Goal: Find specific page/section: Find specific page/section

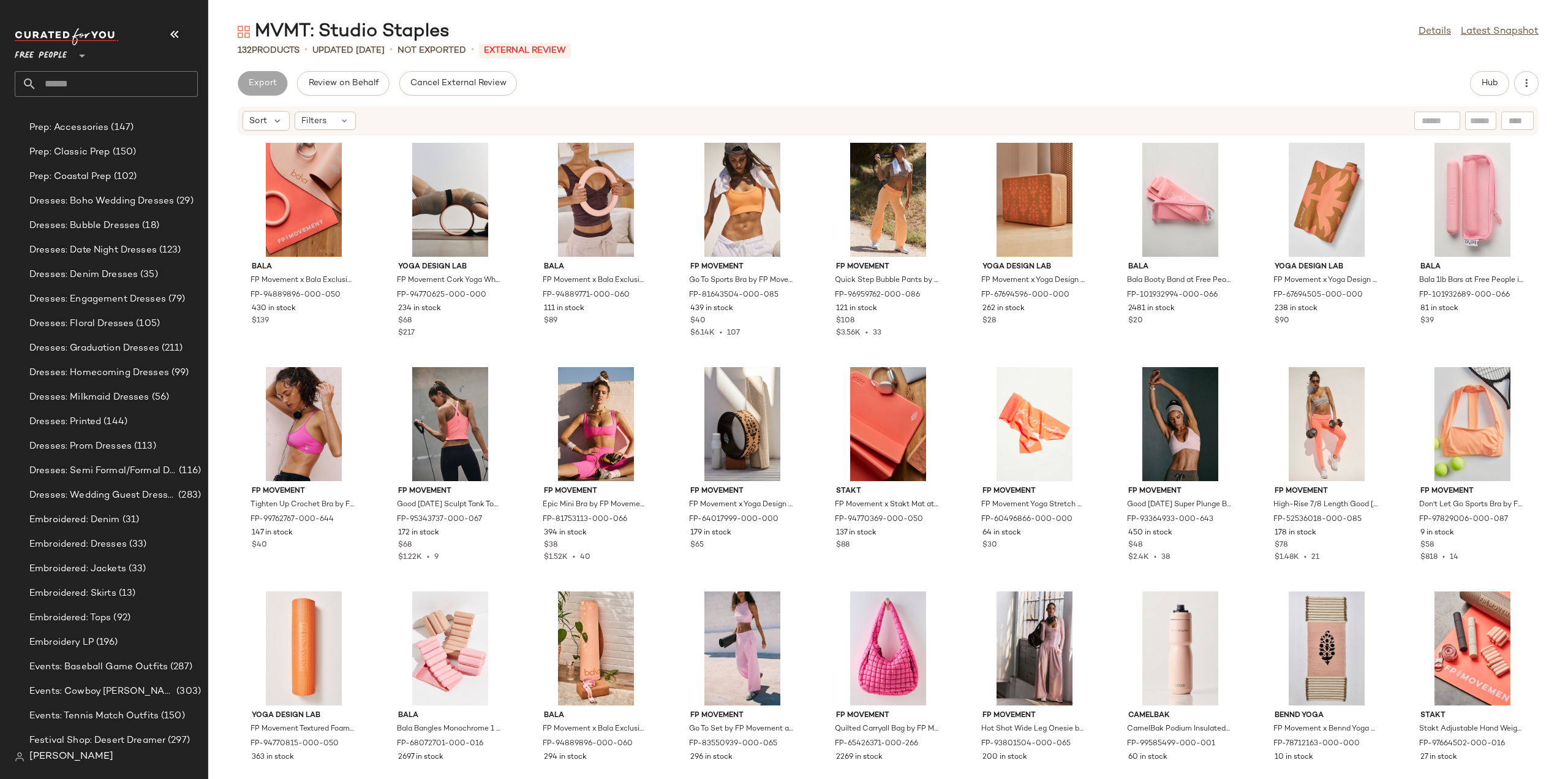
scroll to position [2574, 0]
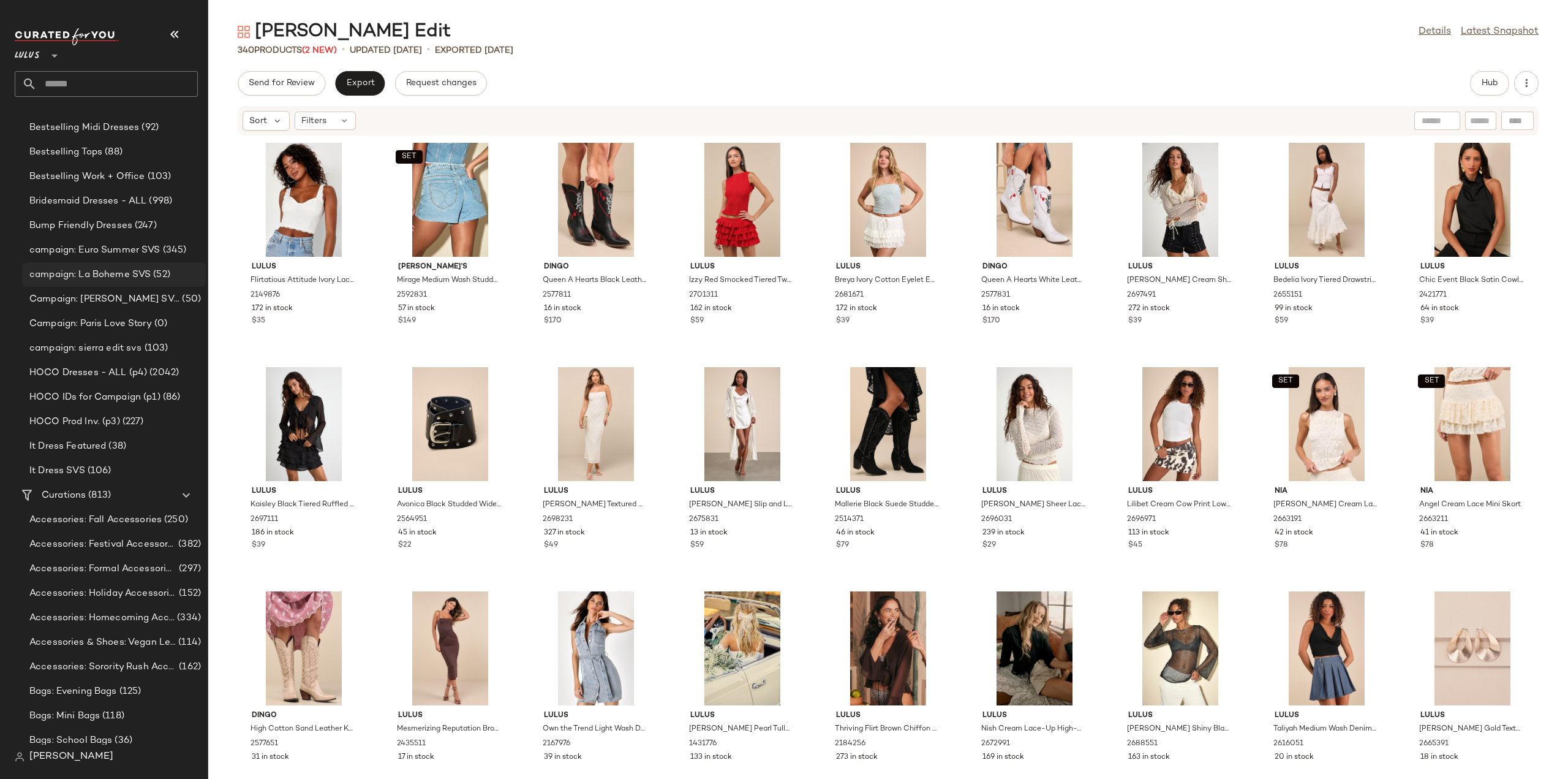
scroll to position [858, 0]
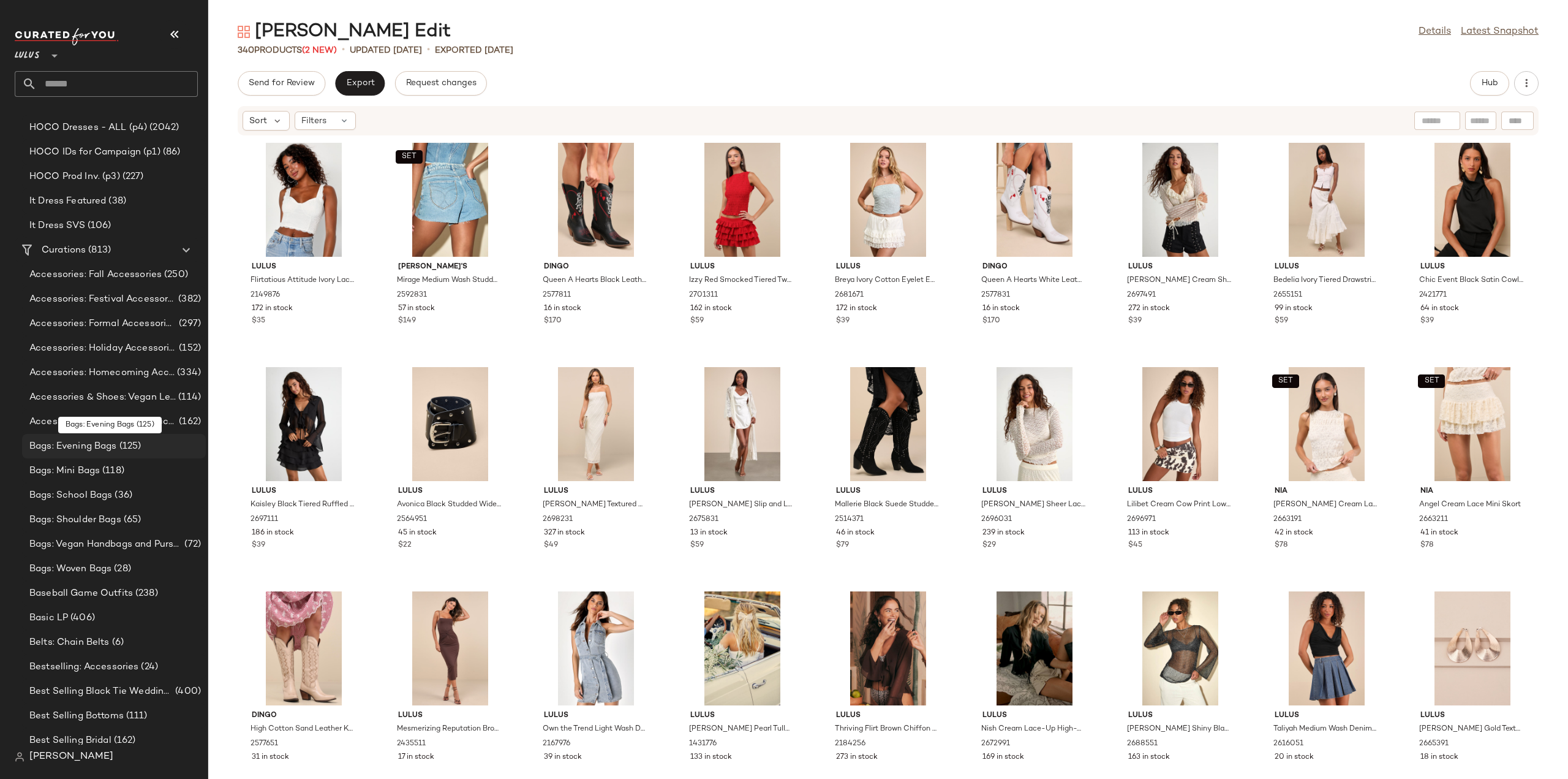
click at [53, 446] on span "Bags: Evening Bags" at bounding box center [73, 446] width 88 height 14
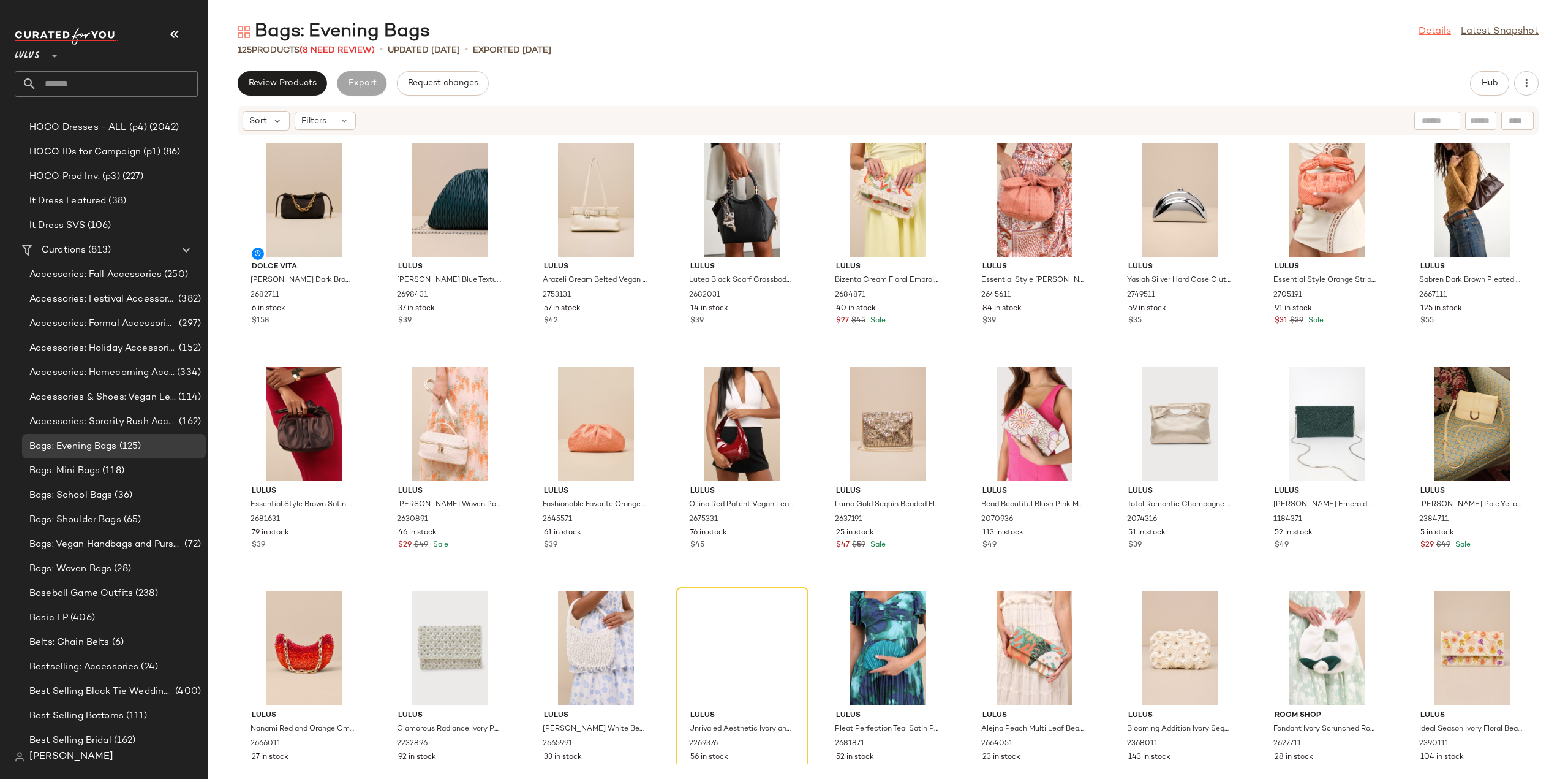
click at [1440, 33] on link "Details" at bounding box center [1435, 32] width 33 height 15
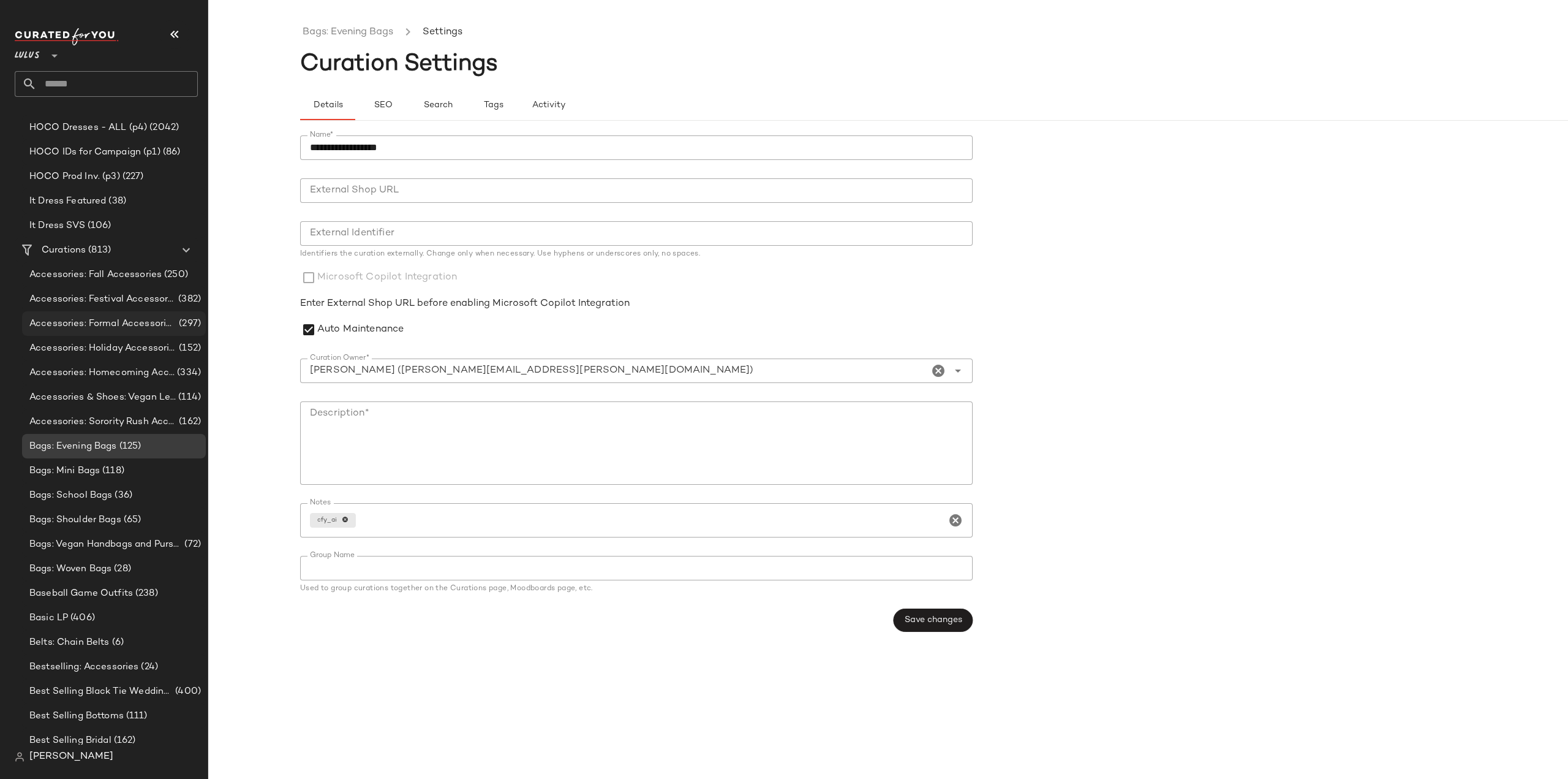
click at [53, 327] on span "Accessories: Formal Accessories" at bounding box center [103, 323] width 147 height 14
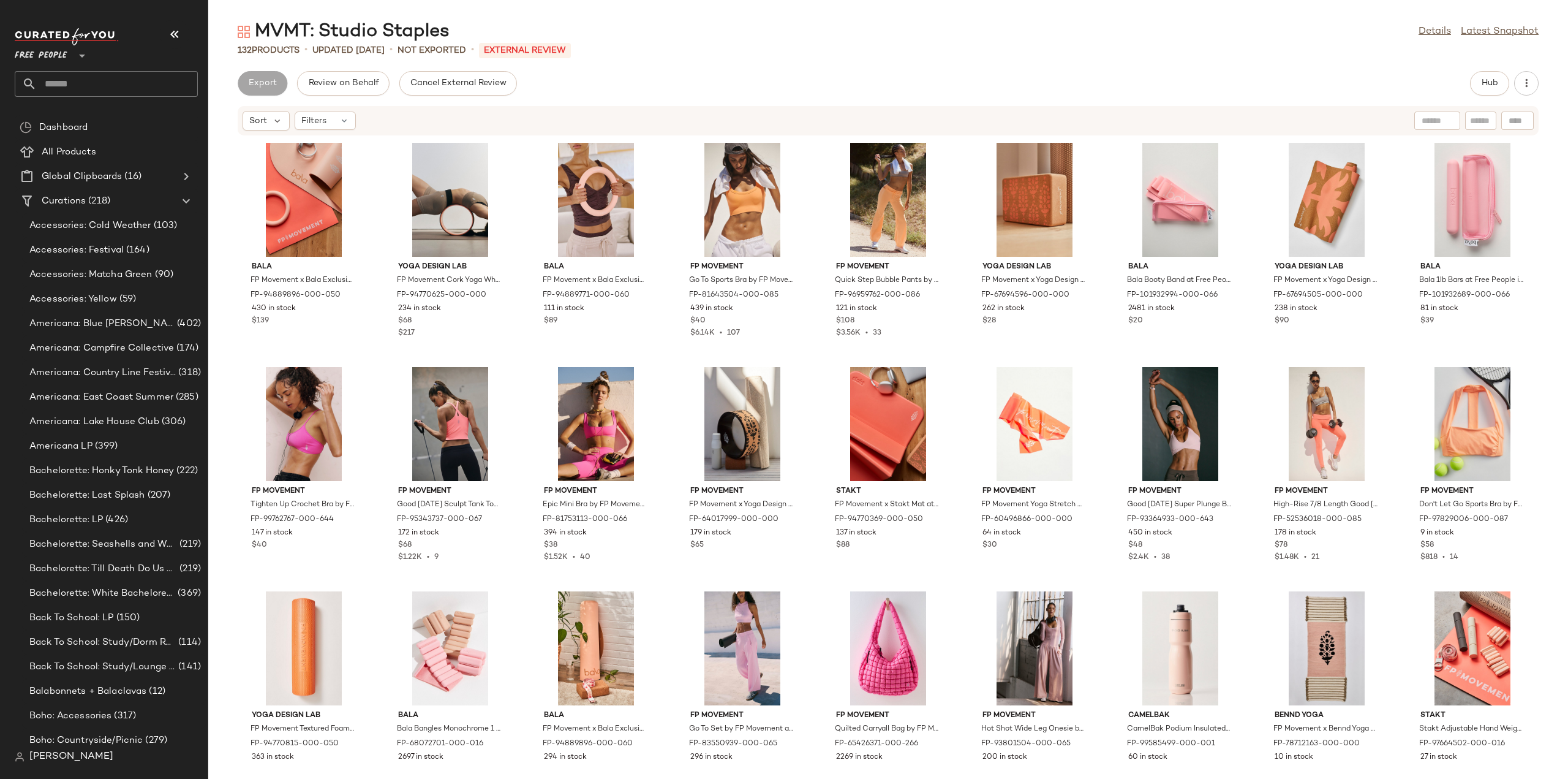
scroll to position [2574, 0]
